Goal: Obtain resource: Obtain resource

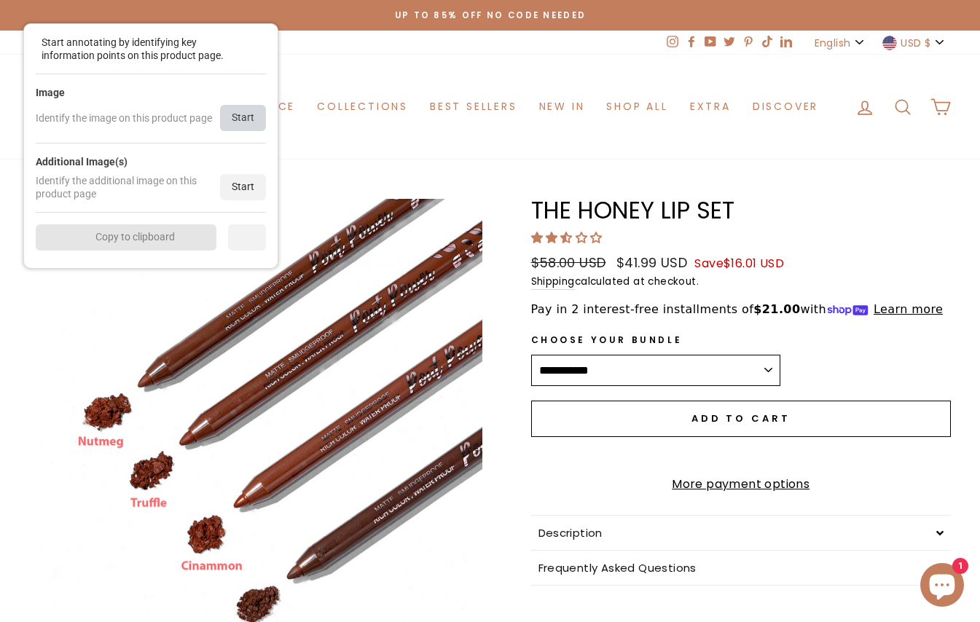
click at [255, 127] on div "Start" at bounding box center [243, 118] width 46 height 26
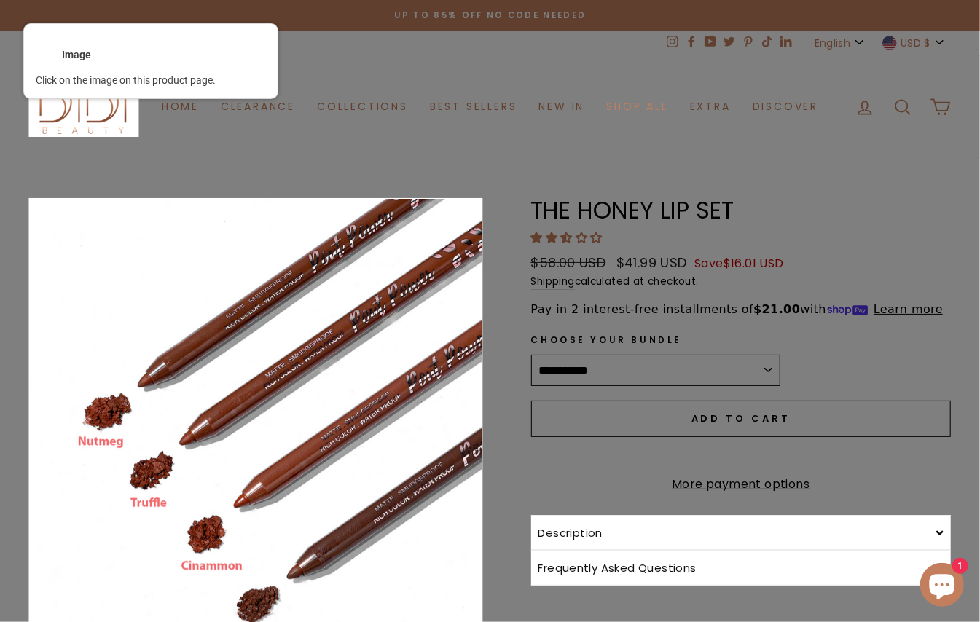
click at [308, 277] on div at bounding box center [256, 456] width 456 height 517
click at [308, 277] on button "Close (esc)" at bounding box center [255, 456] width 453 height 515
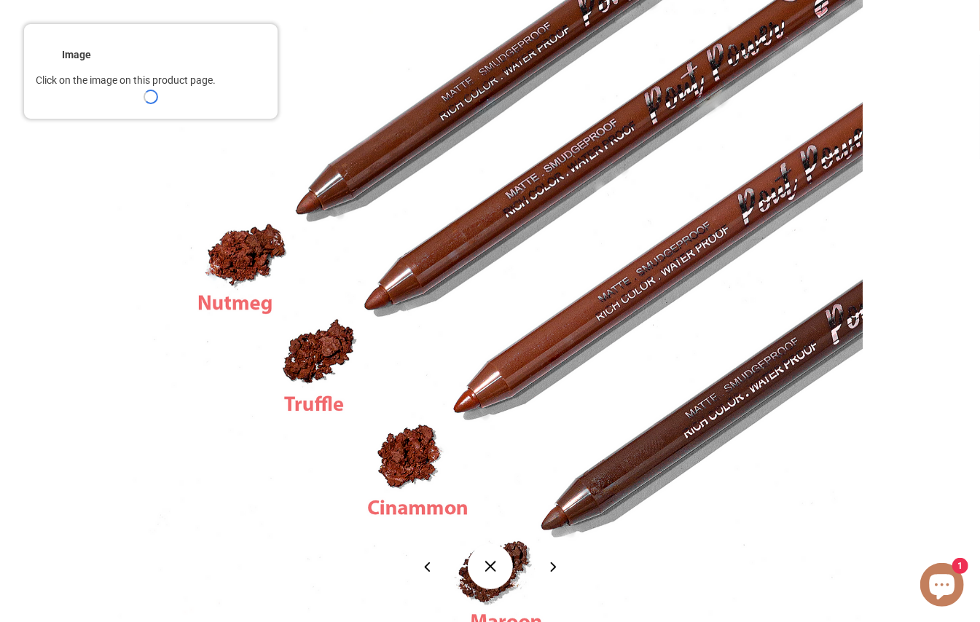
click at [480, 567] on button at bounding box center [490, 566] width 45 height 45
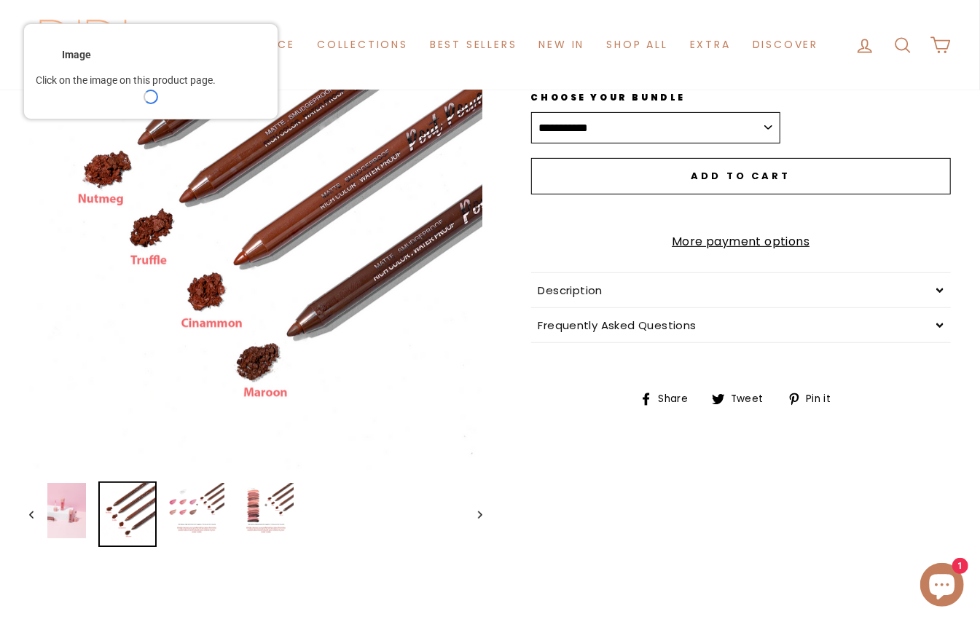
scroll to position [278, 0]
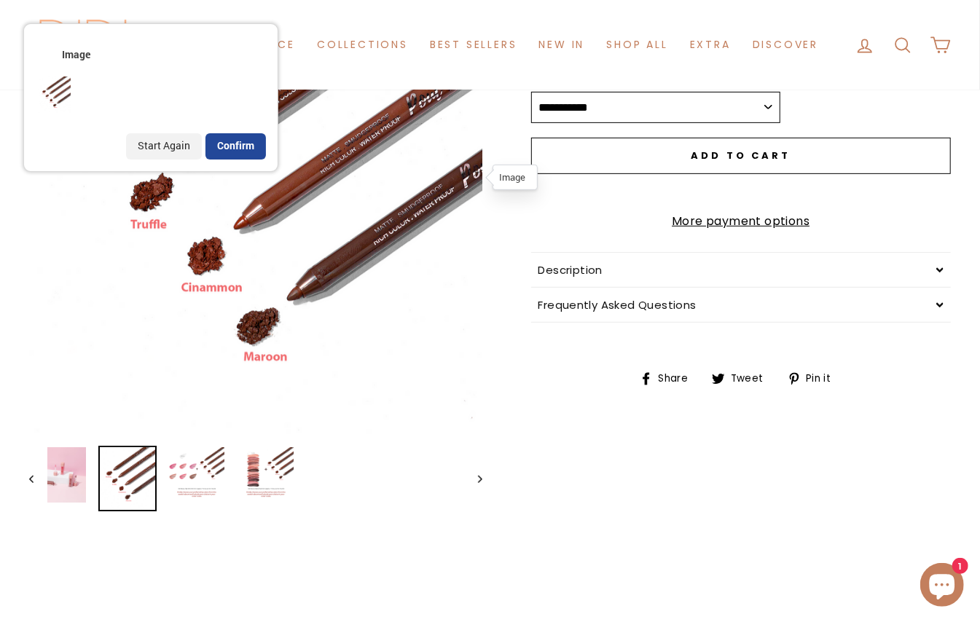
click at [220, 156] on div "Confirm" at bounding box center [236, 146] width 60 height 26
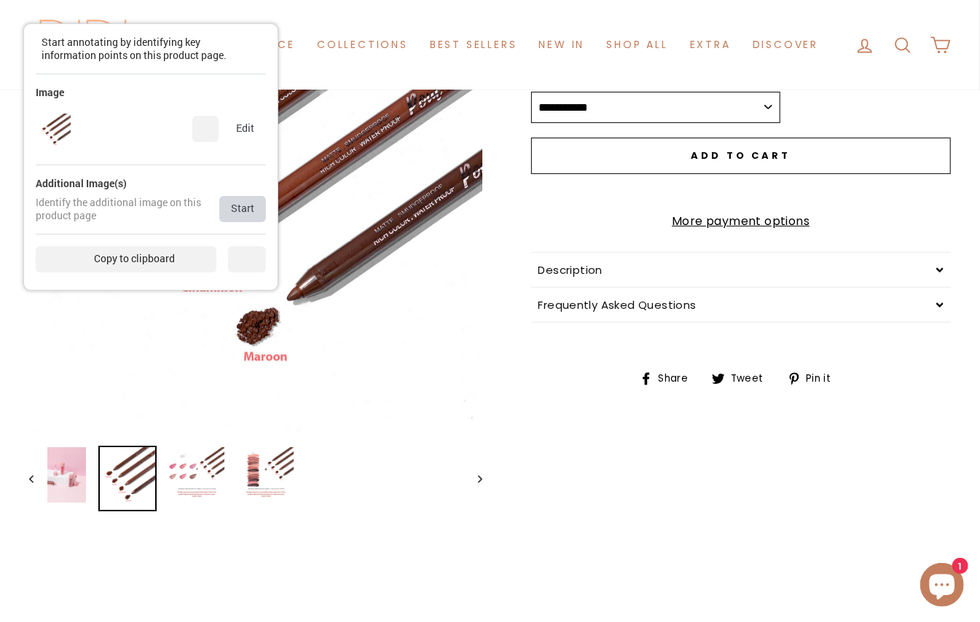
click at [257, 214] on div "Start" at bounding box center [242, 209] width 47 height 26
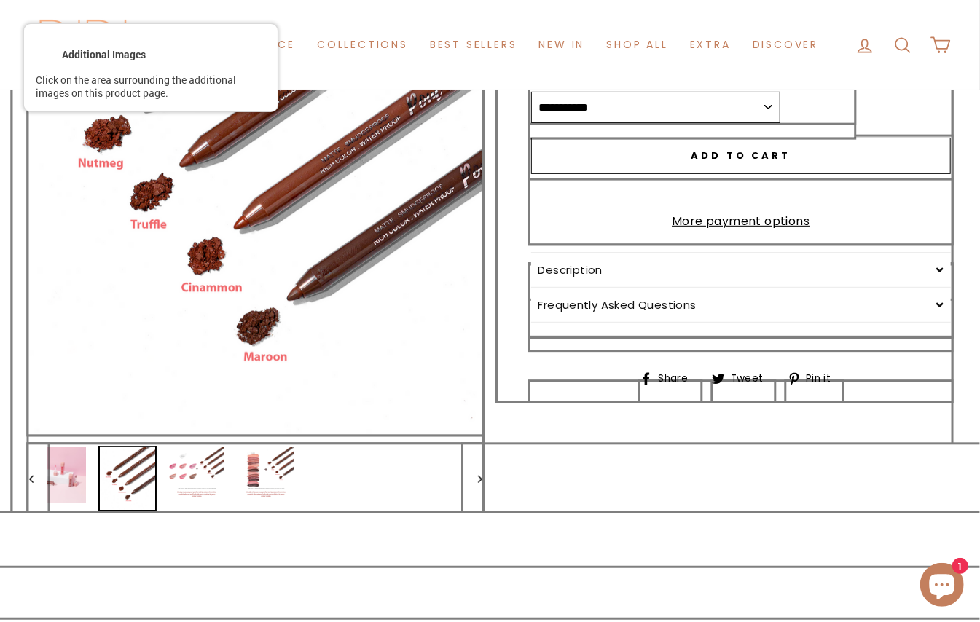
click at [171, 465] on div at bounding box center [256, 478] width 456 height 69
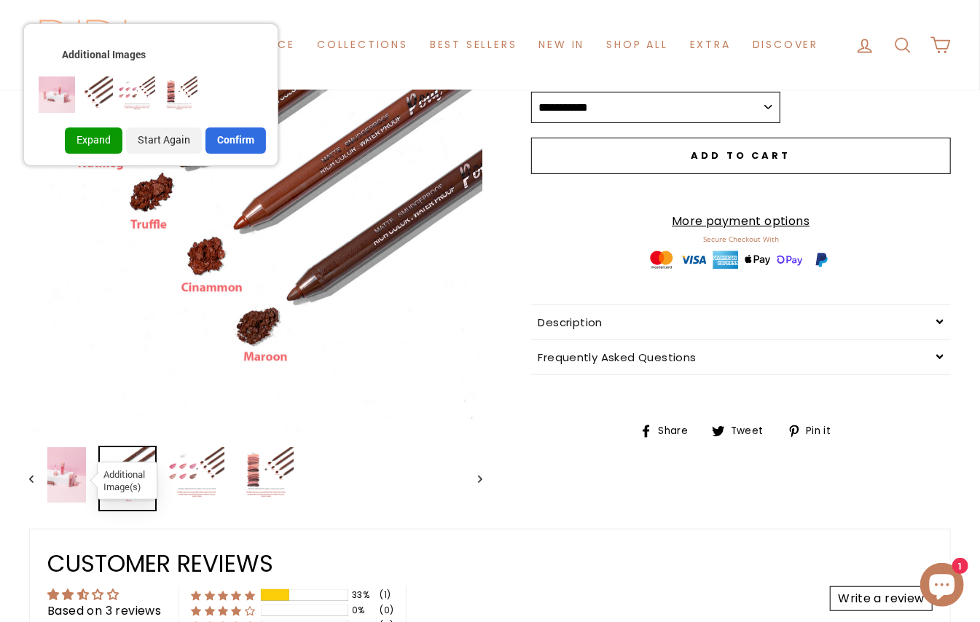
scroll to position [0, 0]
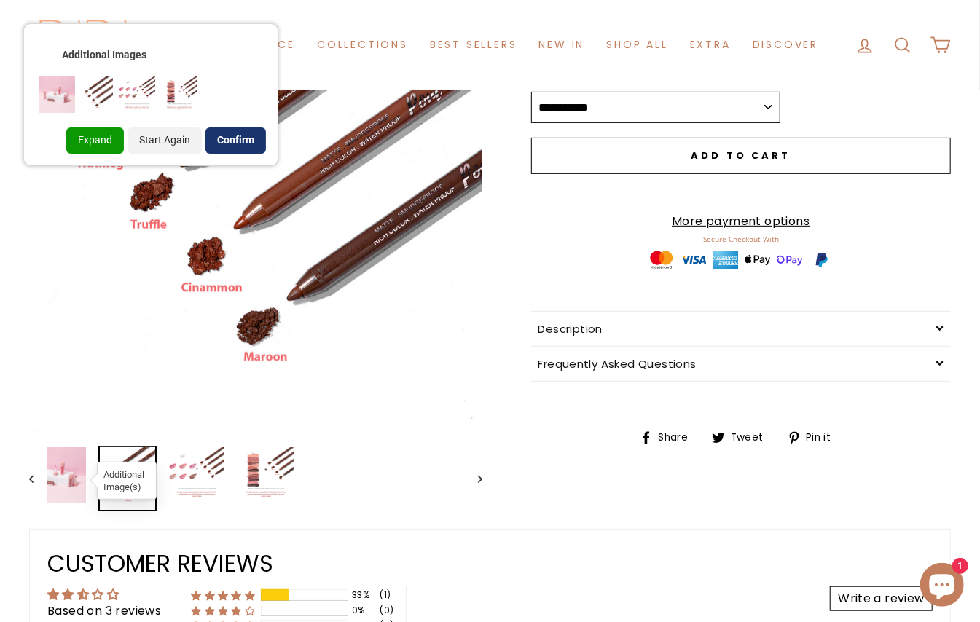
click at [233, 146] on div "Confirm" at bounding box center [236, 141] width 60 height 26
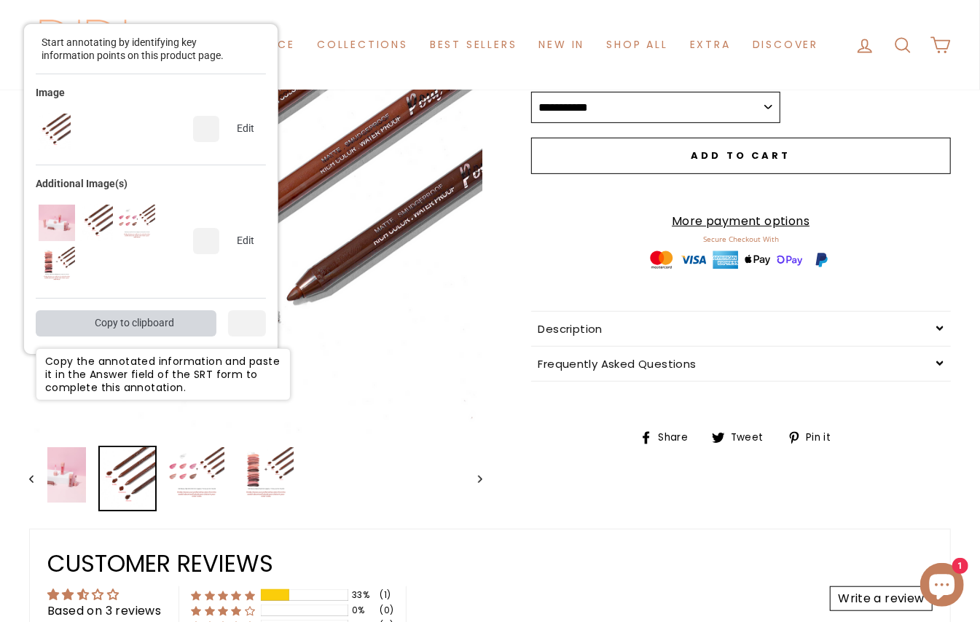
click at [161, 327] on div "Copy to clipboard" at bounding box center [126, 323] width 181 height 26
